Goal: Navigation & Orientation: Find specific page/section

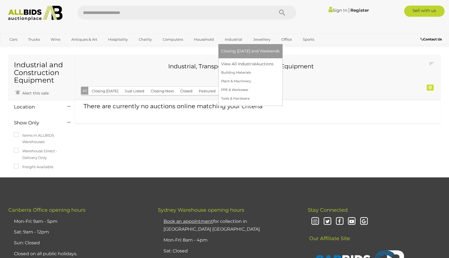
click at [232, 51] on span "Closing [DATE] and Weekends" at bounding box center [250, 50] width 58 height 5
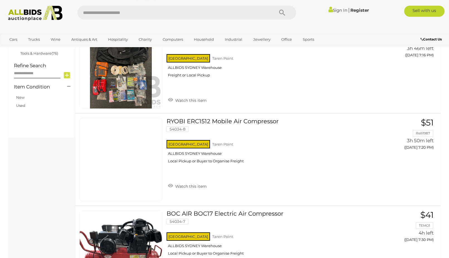
scroll to position [197, 0]
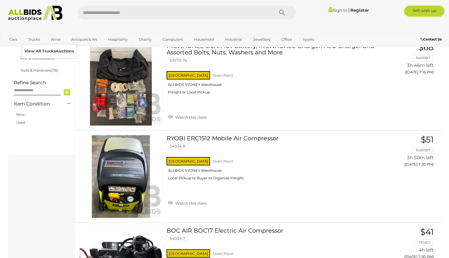
click at [35, 51] on link "View All Trucks Auctions" at bounding box center [49, 51] width 49 height 9
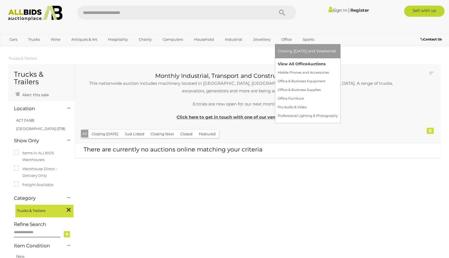
click at [287, 64] on link "View All Office Auctions" at bounding box center [308, 64] width 60 height 9
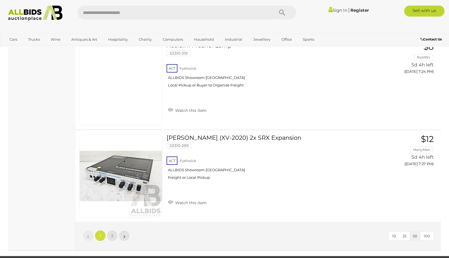
scroll to position [277, 0]
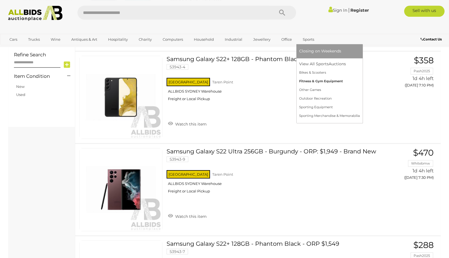
click at [311, 82] on link "Fitness & Gym Equipment" at bounding box center [329, 81] width 61 height 9
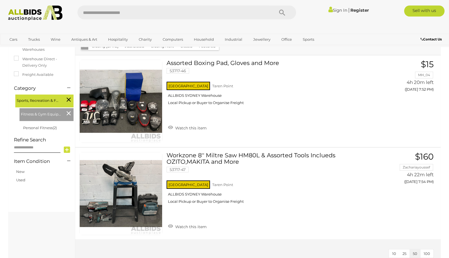
scroll to position [1, 0]
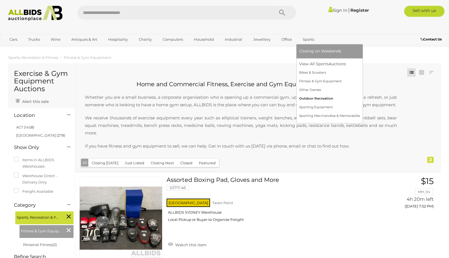
click at [303, 99] on link "Outdoor Recreation" at bounding box center [329, 98] width 61 height 9
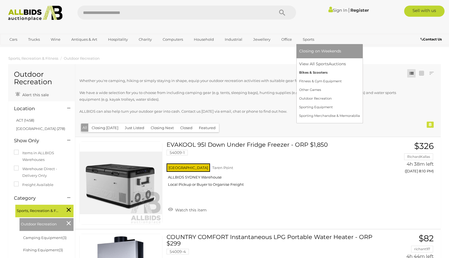
click at [307, 72] on link "Bikes & Scooters" at bounding box center [329, 72] width 61 height 9
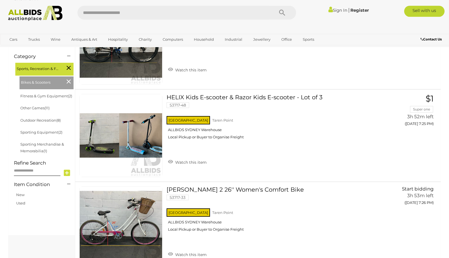
scroll to position [3, 0]
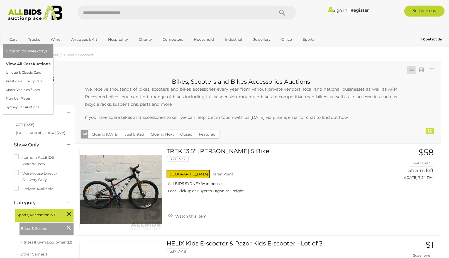
click at [14, 63] on link "View All Cars Auctions" at bounding box center [28, 64] width 45 height 9
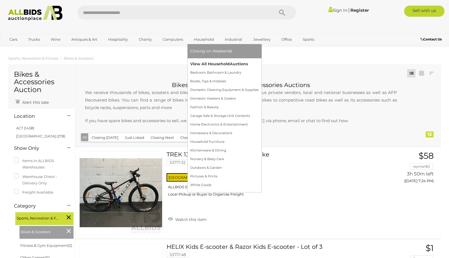
click at [204, 65] on link "View All Household Auctions" at bounding box center [224, 64] width 69 height 9
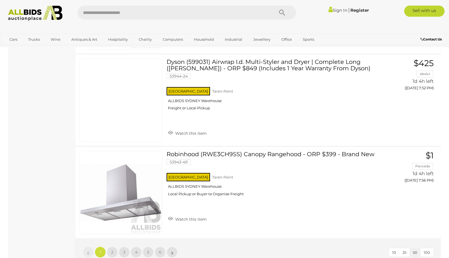
scroll to position [4530, 0]
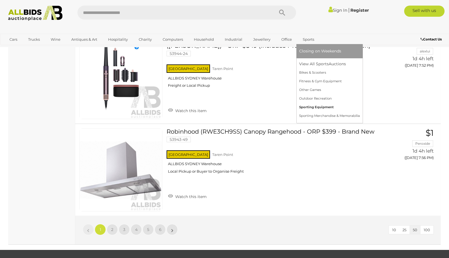
click at [318, 106] on link "Sporting Equipment" at bounding box center [329, 107] width 61 height 9
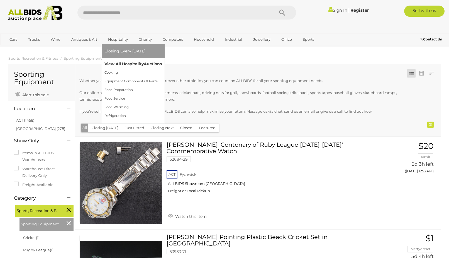
click at [114, 64] on link "View All Hospitality Auctions" at bounding box center [132, 64] width 57 height 9
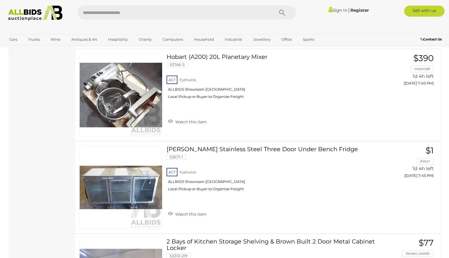
scroll to position [16, 0]
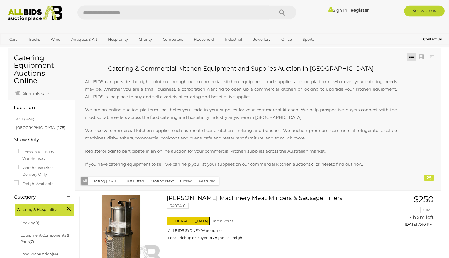
click at [104, 15] on input "text" at bounding box center [172, 13] width 191 height 14
